Goal: Task Accomplishment & Management: Manage account settings

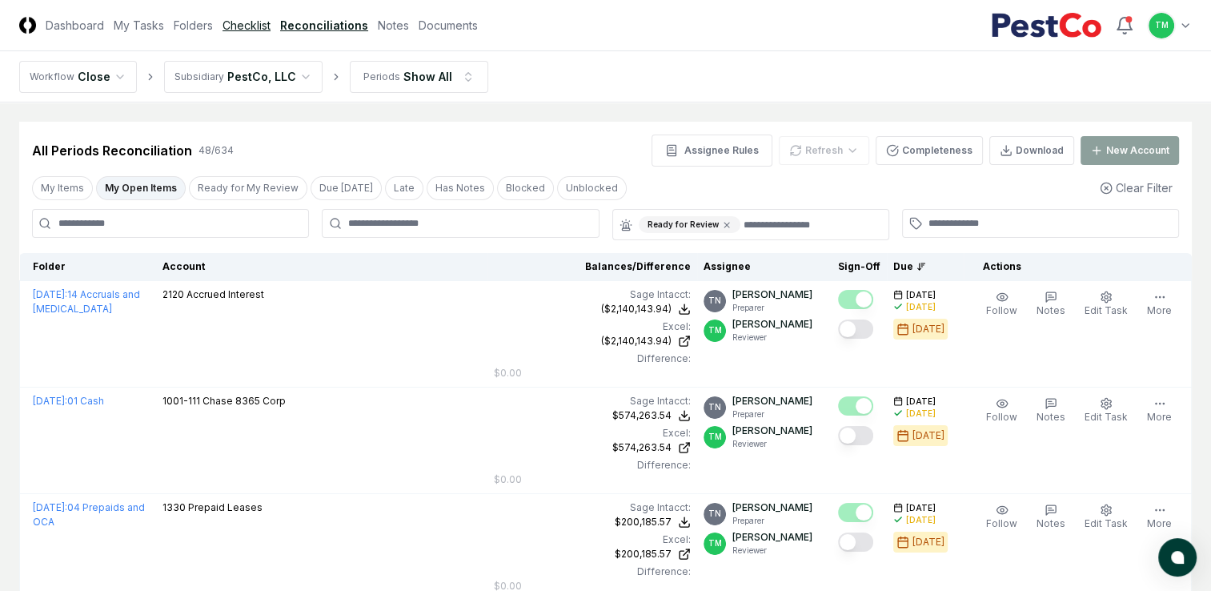
click at [255, 30] on link "Checklist" at bounding box center [247, 25] width 48 height 17
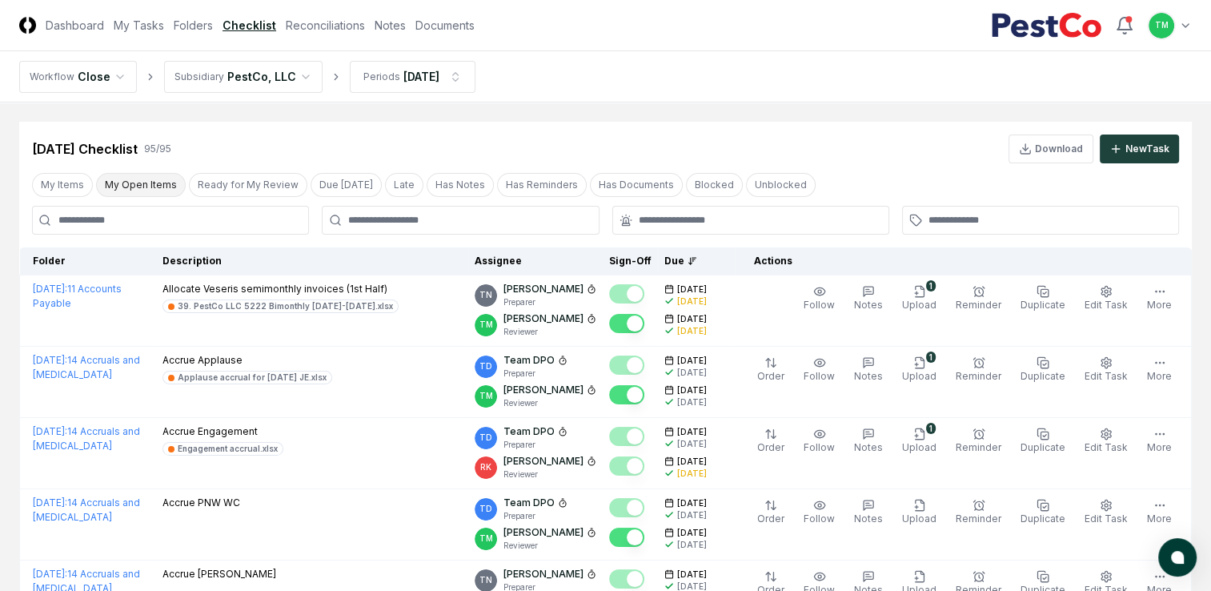
click at [109, 181] on button "My Open Items" at bounding box center [141, 185] width 90 height 24
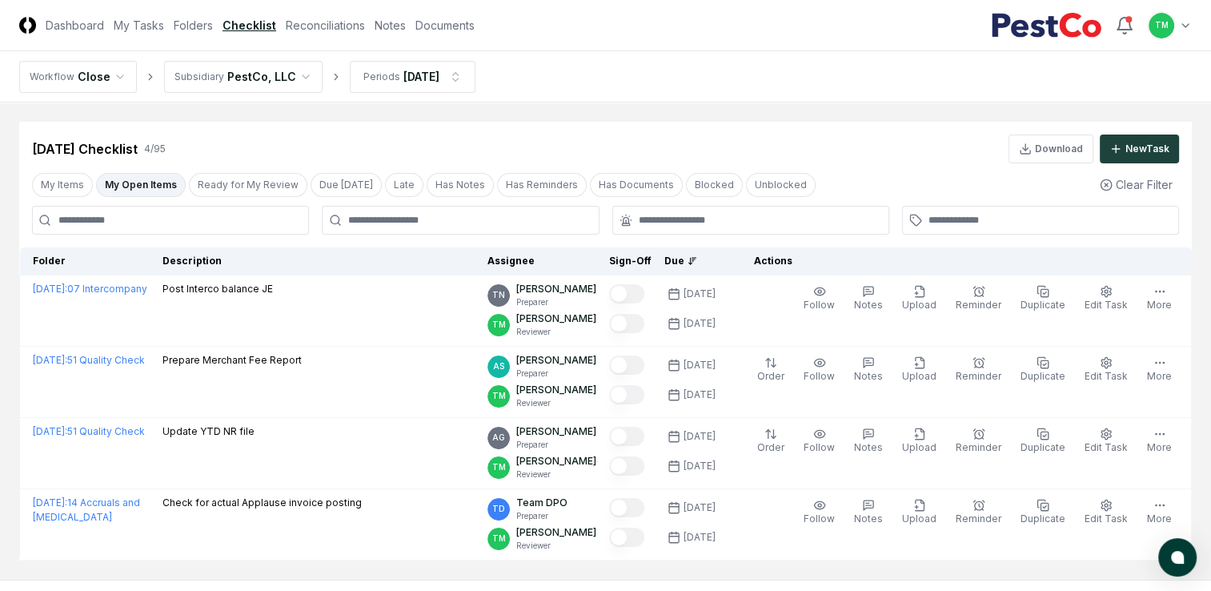
click at [0, 421] on html "CloseCore Dashboard My Tasks Folders Checklist Reconciliations Notes Documents …" at bounding box center [605, 338] width 1211 height 676
click at [0, 323] on html "CloseCore Dashboard My Tasks Folders Checklist Reconciliations Notes Documents …" at bounding box center [605, 338] width 1211 height 676
click at [333, 24] on link "Reconciliations" at bounding box center [325, 25] width 79 height 17
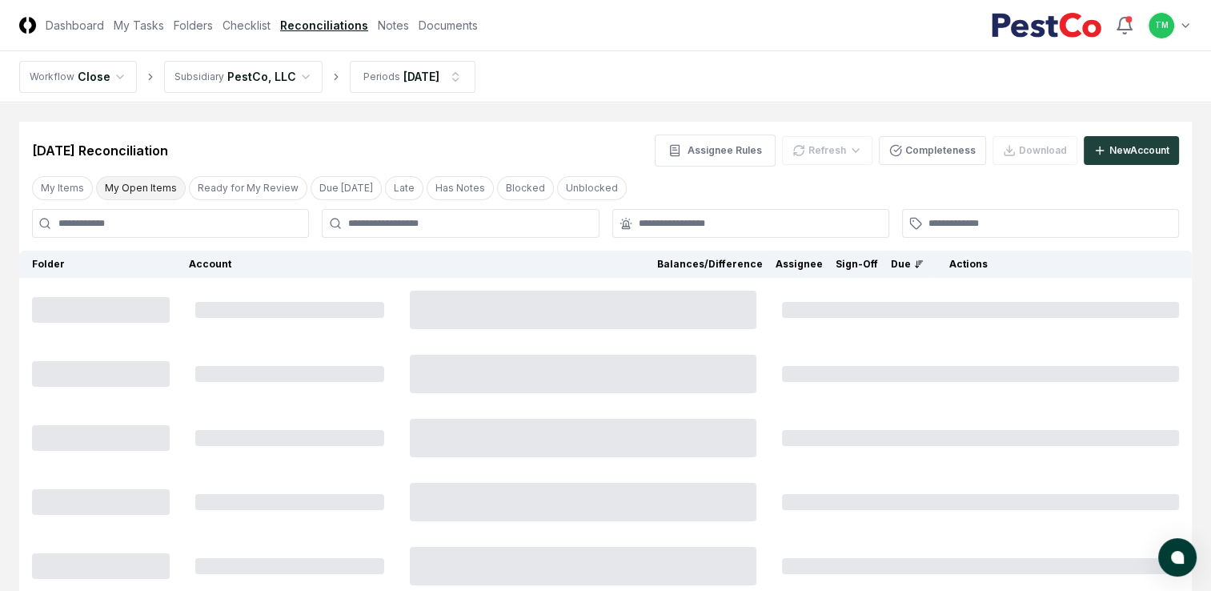
click at [126, 191] on button "My Open Items" at bounding box center [141, 188] width 90 height 24
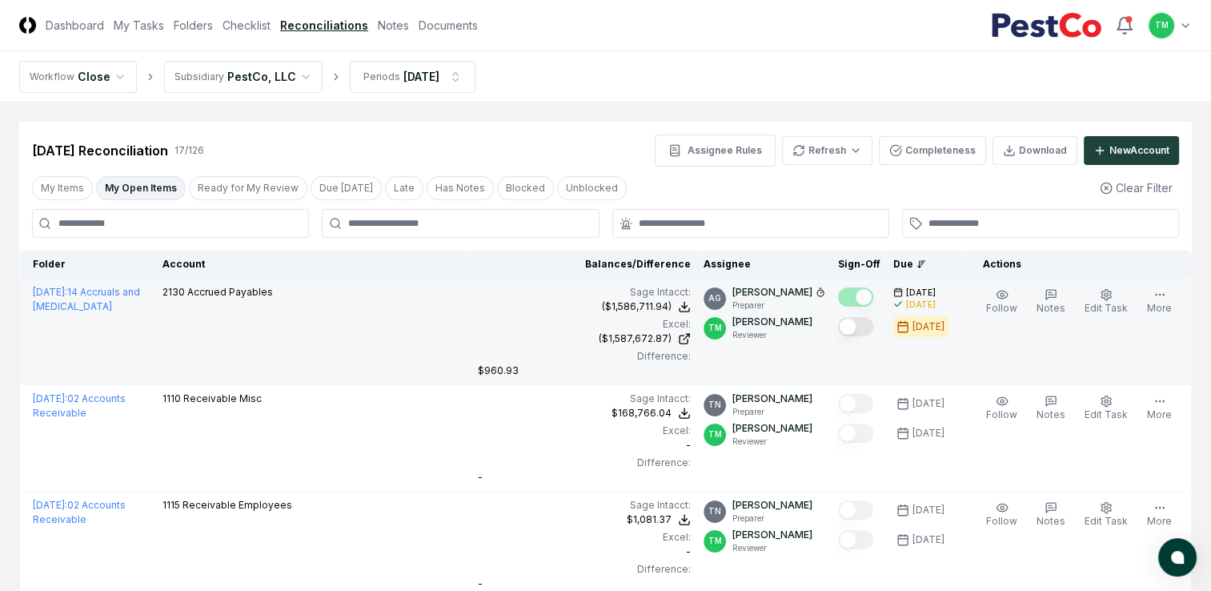
click at [873, 331] on button "Mark complete" at bounding box center [855, 326] width 35 height 19
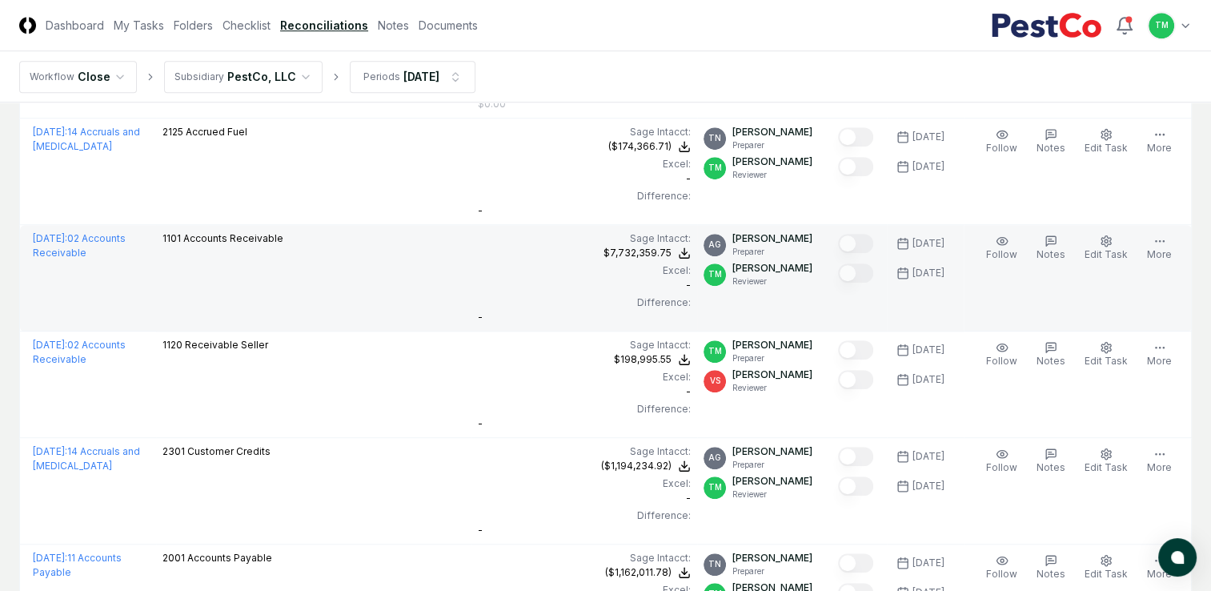
scroll to position [1121, 0]
